Goal: Find specific page/section: Find specific page/section

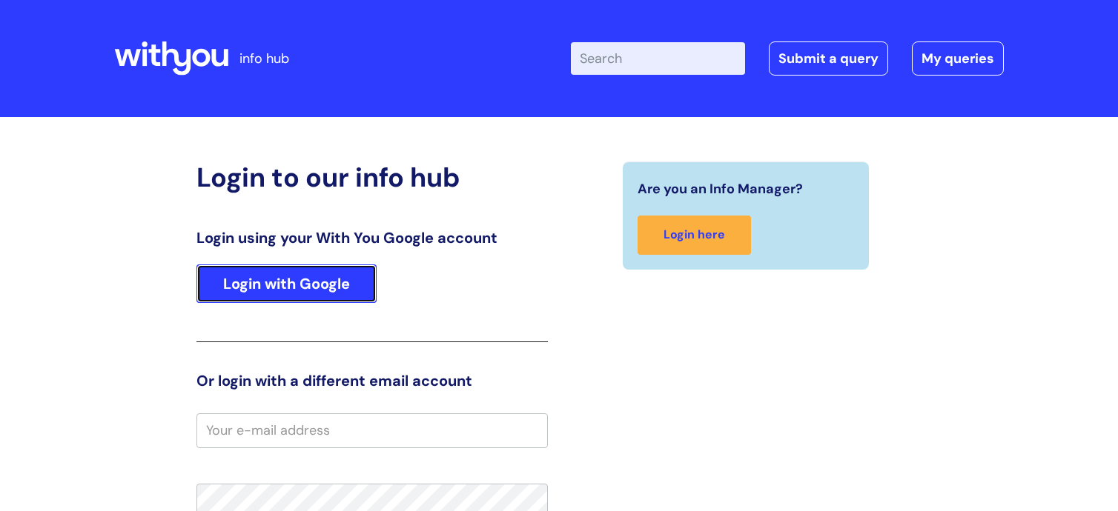
click at [327, 272] on link "Login with Google" at bounding box center [286, 284] width 180 height 39
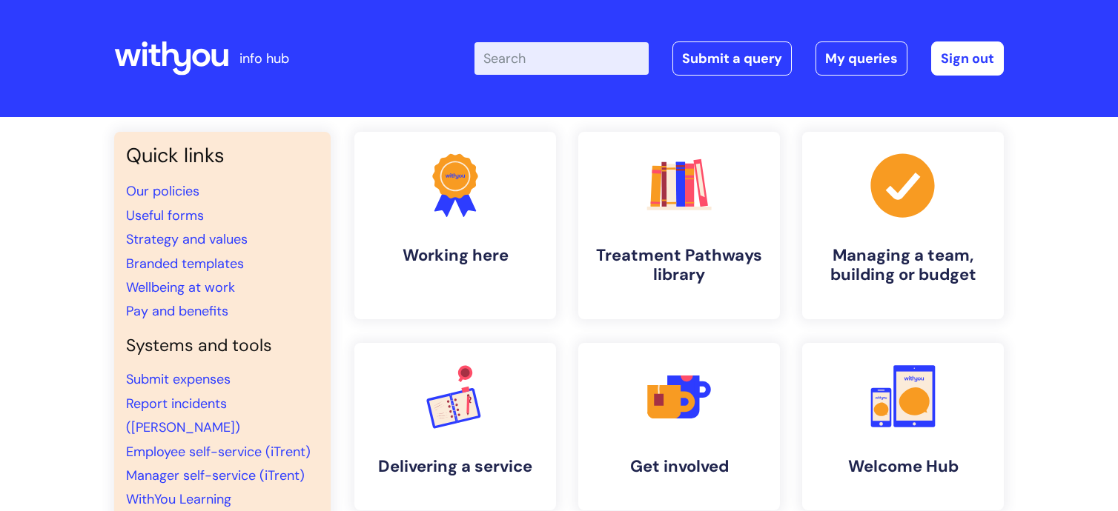
scroll to position [133, 0]
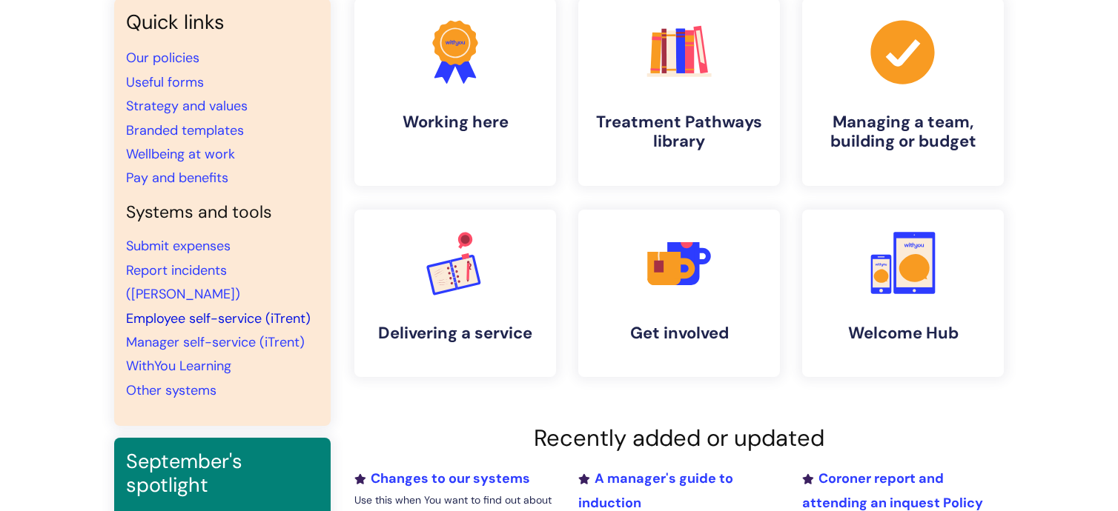
click at [252, 310] on link "Employee self-service (iTrent)" at bounding box center [218, 319] width 185 height 18
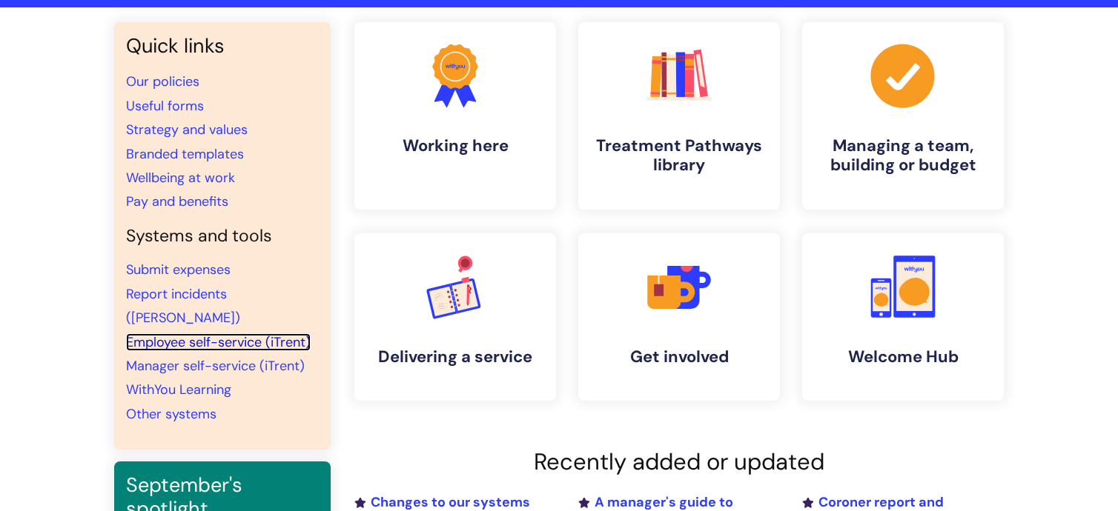
scroll to position [111, 0]
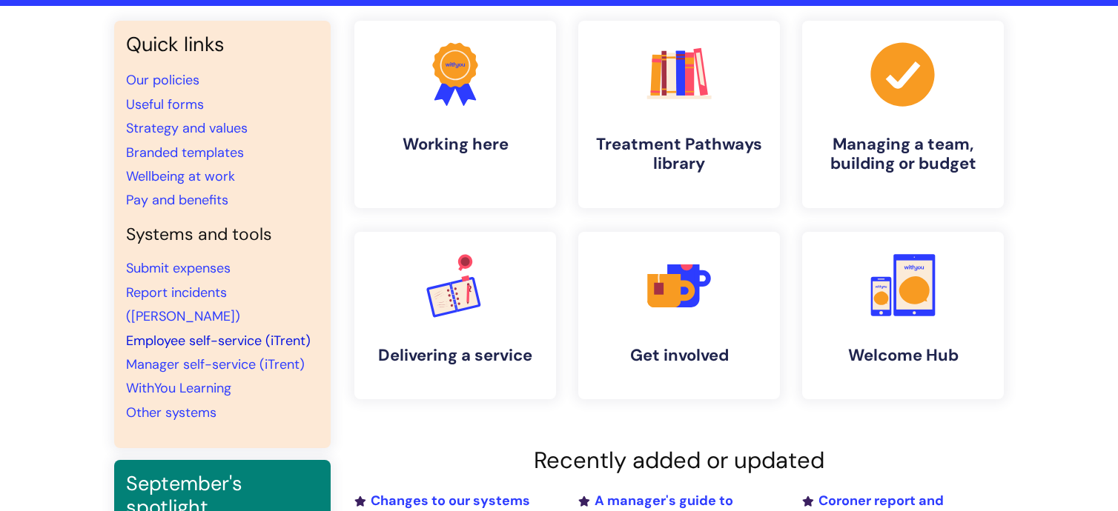
click at [243, 332] on link "Employee self-service (iTrent)" at bounding box center [218, 341] width 185 height 18
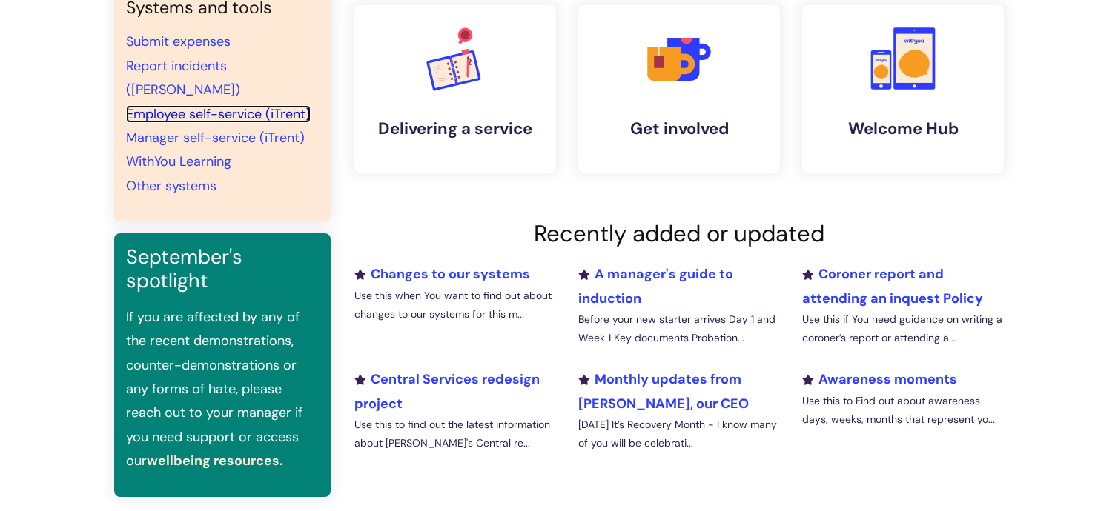
scroll to position [337, 0]
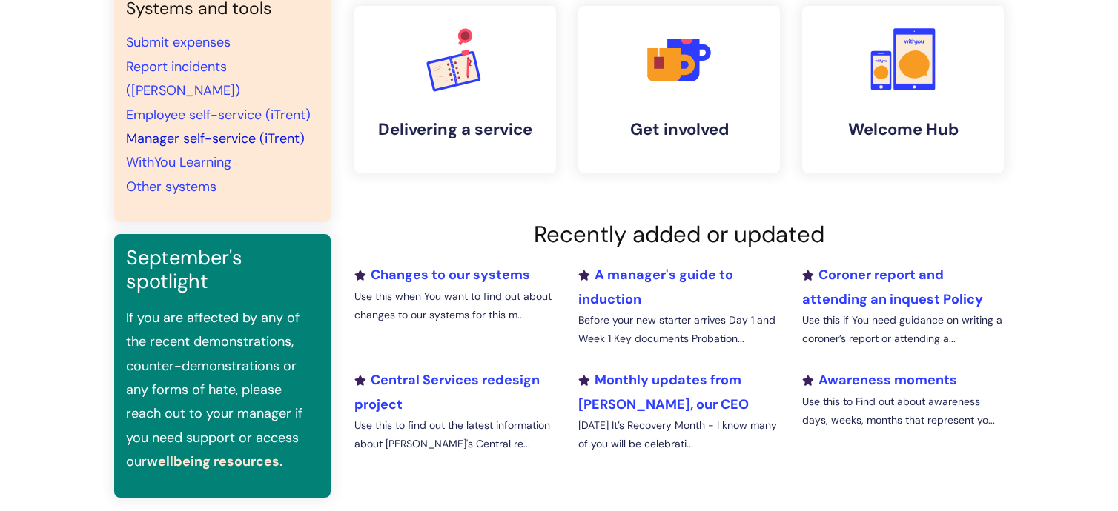
click at [237, 130] on link "Manager self-service (iTrent)" at bounding box center [215, 139] width 179 height 18
click at [225, 106] on link "Employee self-service (iTrent)" at bounding box center [218, 115] width 185 height 18
